Goal: Information Seeking & Learning: Learn about a topic

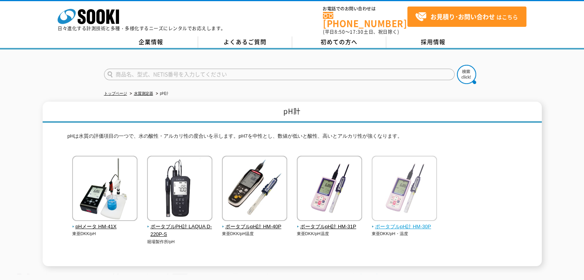
click at [430, 223] on span "ポータブルpH計 HM-30P" at bounding box center [405, 227] width 66 height 8
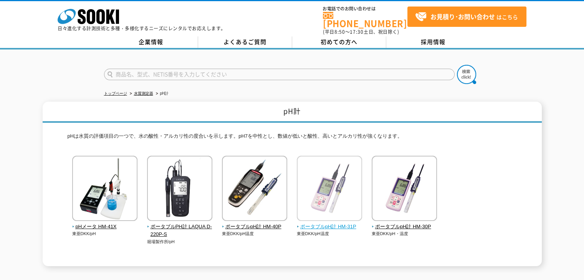
click at [348, 206] on img at bounding box center [329, 189] width 65 height 67
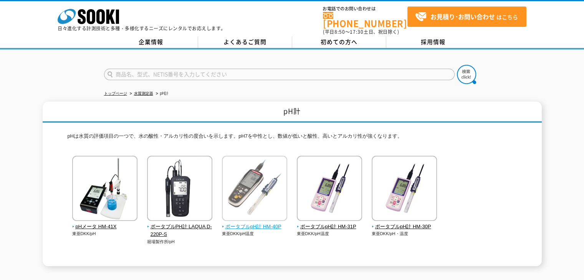
click at [265, 217] on img at bounding box center [254, 189] width 65 height 67
click at [264, 181] on img at bounding box center [254, 189] width 65 height 67
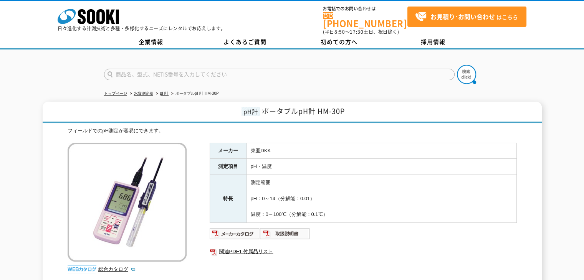
click at [364, 175] on td "測定範囲 pH：0～14（分解能：0.01） 温度：0～100℃（分解能：0.1℃）" at bounding box center [382, 199] width 270 height 48
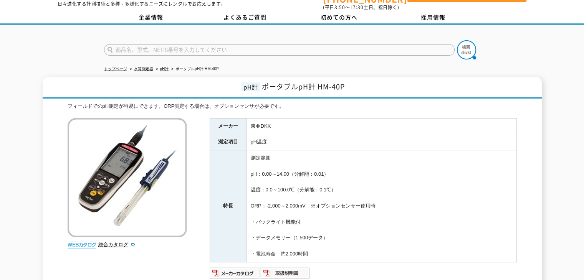
scroll to position [38, 0]
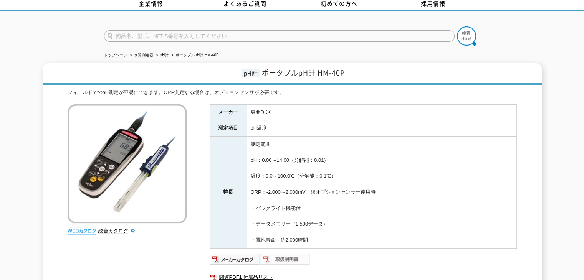
click at [291, 254] on img at bounding box center [285, 259] width 50 height 12
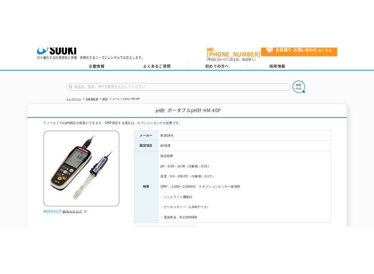
scroll to position [0, 0]
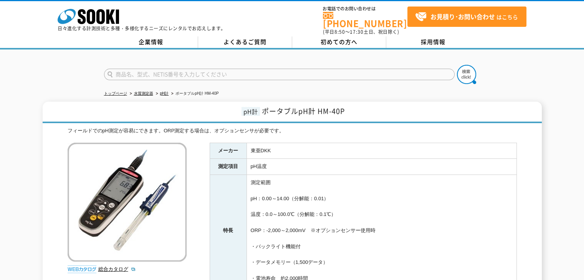
click at [316, 159] on td "pH温度" at bounding box center [382, 167] width 270 height 16
